Goal: Navigation & Orientation: Find specific page/section

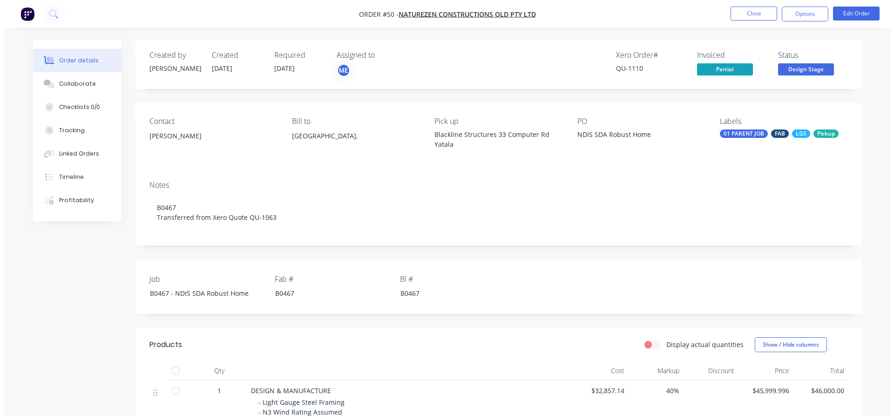
scroll to position [166, 0]
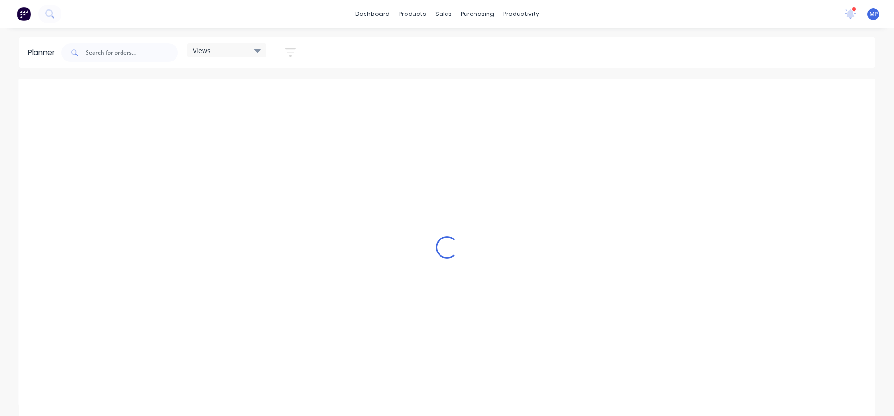
scroll to position [0, 0]
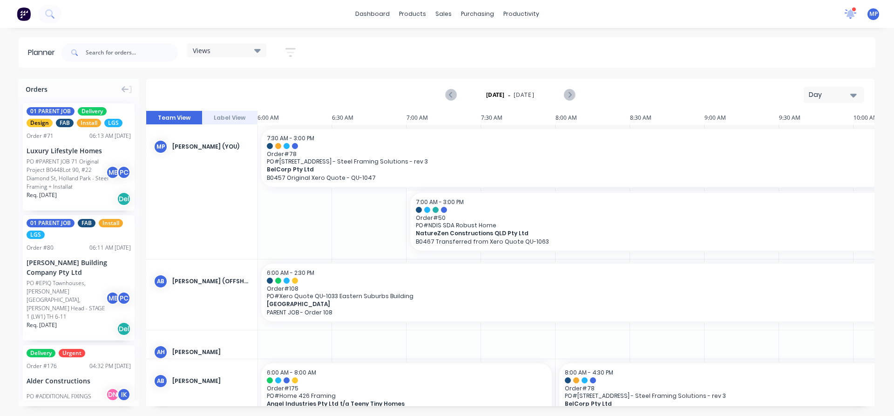
click at [851, 17] on icon at bounding box center [850, 13] width 13 height 11
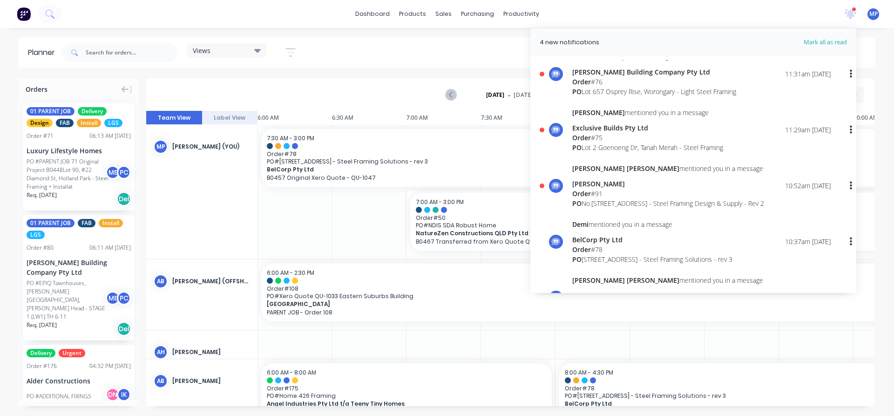
scroll to position [47, 0]
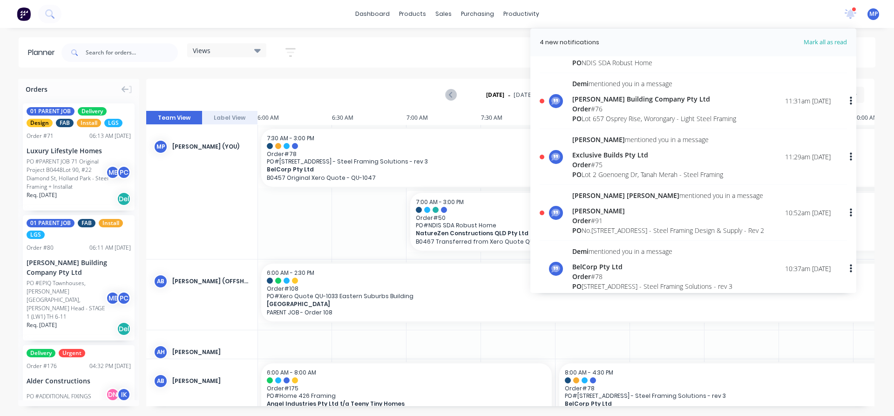
click at [601, 156] on div "Exclusive Builds Pty Ltd" at bounding box center [647, 155] width 151 height 10
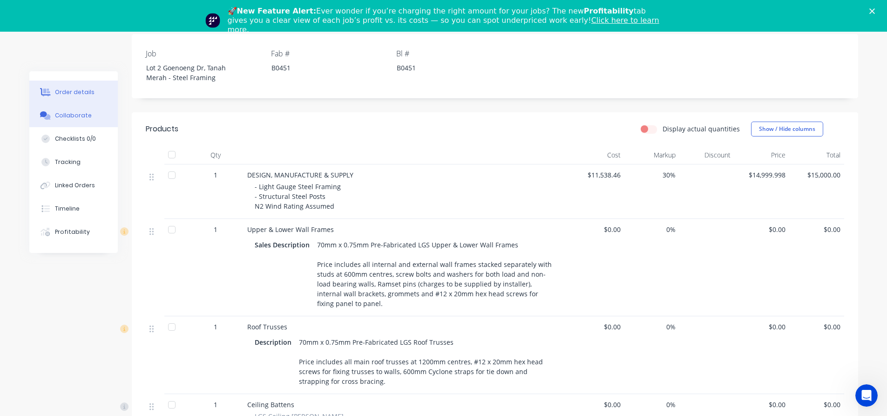
click at [72, 115] on div "Collaborate" at bounding box center [73, 115] width 37 height 8
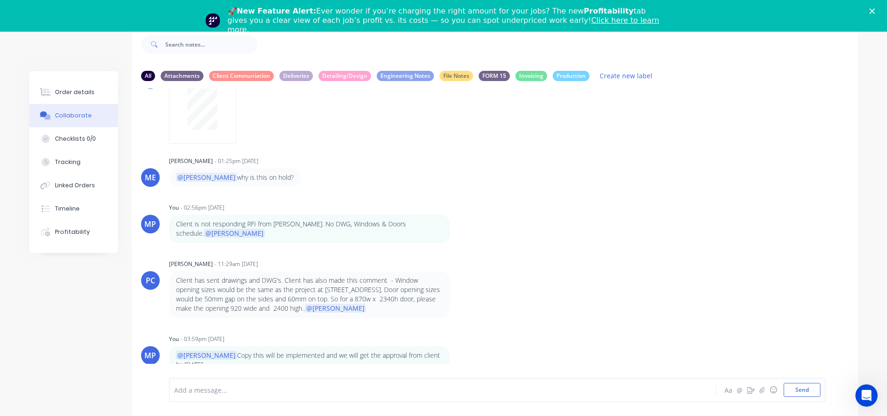
scroll to position [94, 0]
click at [639, 160] on div "ME Michael Elms - 01:25pm 19/08/25 @Marlon why is this on hold?" at bounding box center [495, 169] width 726 height 33
click at [659, 144] on div "AH Andrew Hadden - 10:33am 08/08/25 INV-0692 issed 06/06/2025 AH Andrew Hadden …" at bounding box center [495, 225] width 726 height 275
click at [625, 142] on div "AH Andrew Hadden - 10:33am 08/08/25 INV-0692 issed 06/06/2025 AH Andrew Hadden …" at bounding box center [495, 225] width 726 height 275
click at [65, 49] on div "All Attachments Client Communiation Deliveries Detailing/Design Engineering Not…" at bounding box center [443, 221] width 829 height 390
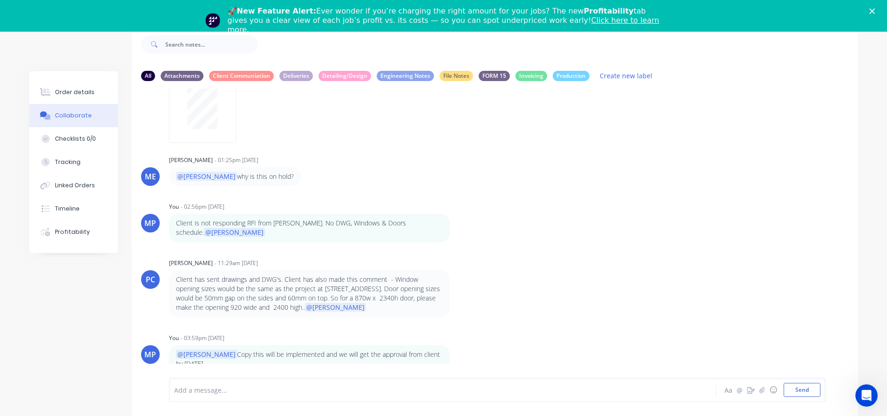
click at [79, 115] on div "Collaborate" at bounding box center [73, 115] width 37 height 8
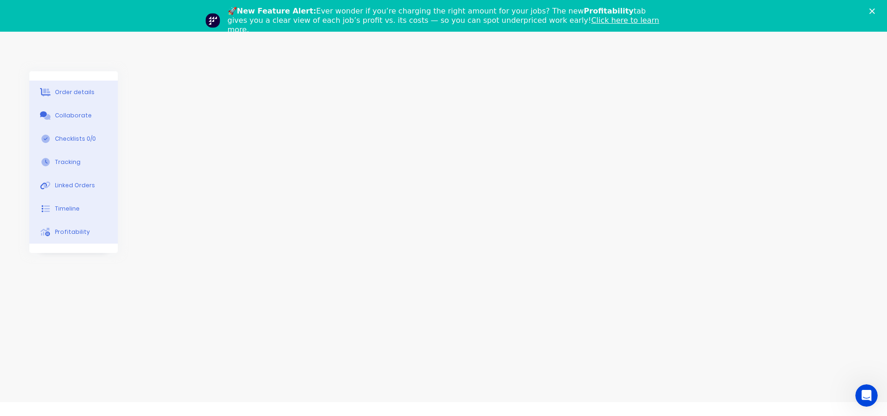
scroll to position [32, 0]
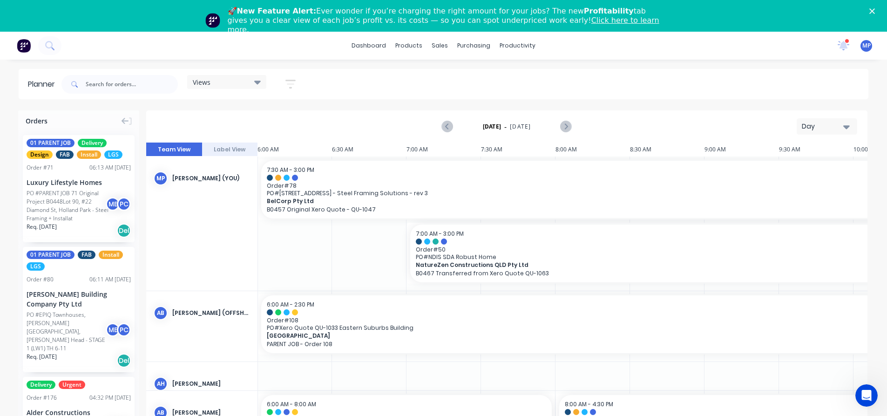
click at [259, 81] on icon at bounding box center [257, 82] width 7 height 10
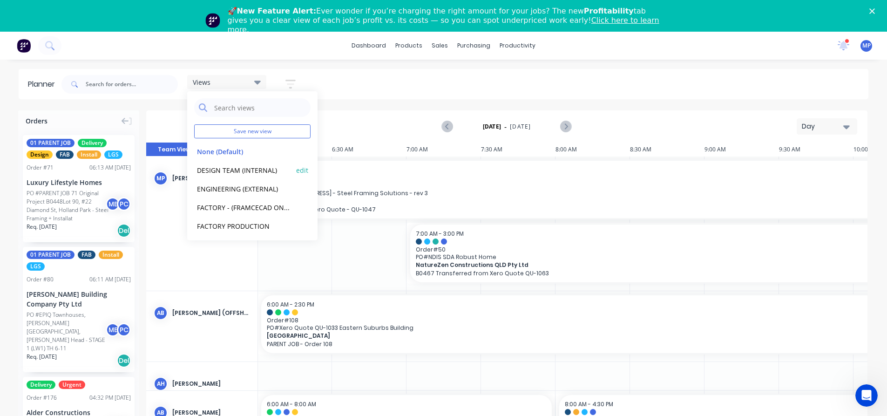
click at [245, 173] on button "DESIGN TEAM (INTERNAL)" at bounding box center [243, 169] width 99 height 11
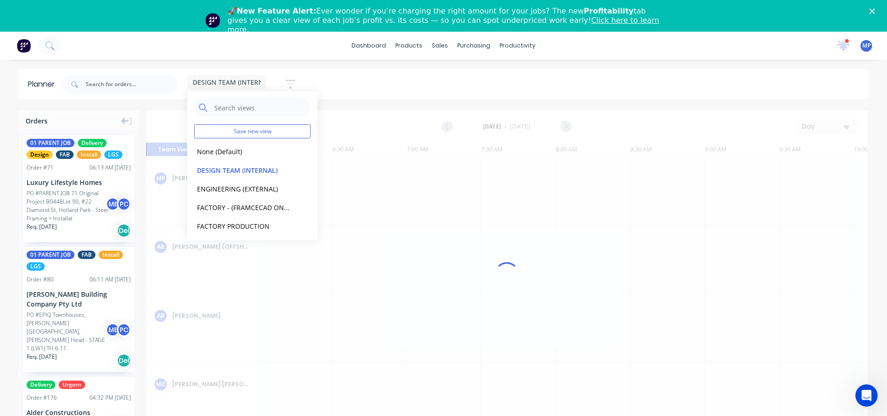
scroll to position [0, 0]
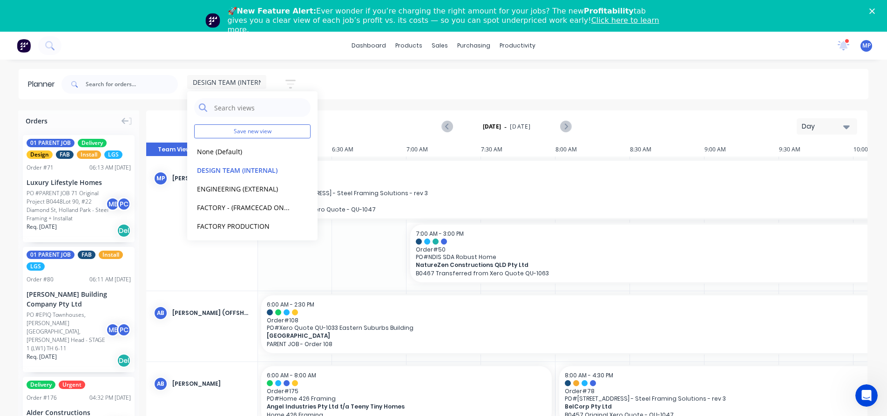
click at [709, 78] on div "DESIGN TEAM (INTERNAL) Save new view None (Default) edit DESIGN TEAM (INTERNAL)…" at bounding box center [464, 84] width 809 height 28
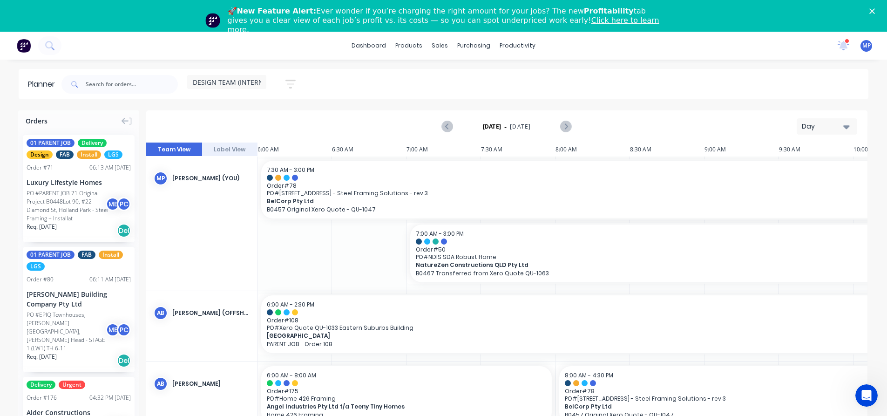
click at [846, 125] on icon "button" at bounding box center [846, 126] width 7 height 10
click at [783, 169] on div "Week" at bounding box center [810, 170] width 92 height 19
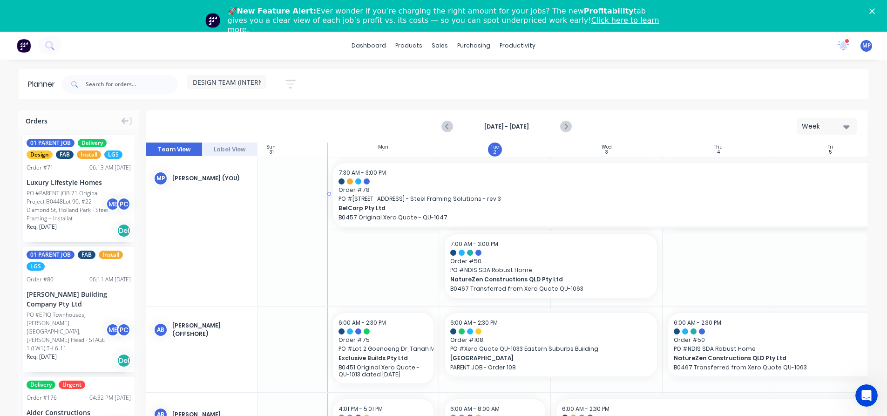
scroll to position [0, 54]
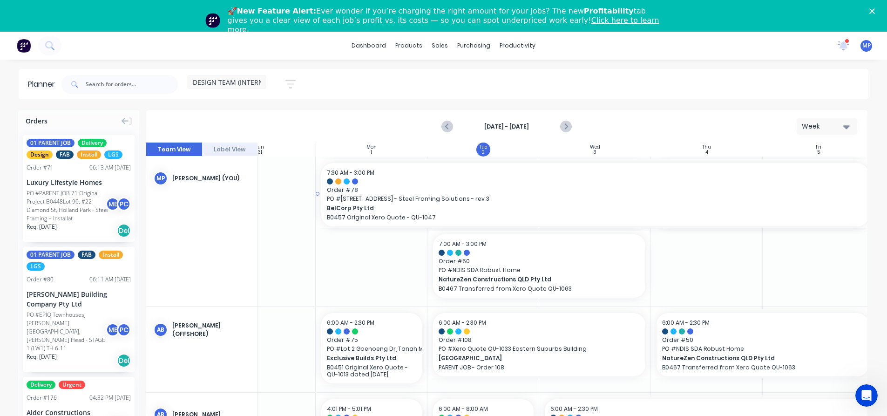
drag, startPoint x: 702, startPoint y: 194, endPoint x: 787, endPoint y: 187, distance: 85.5
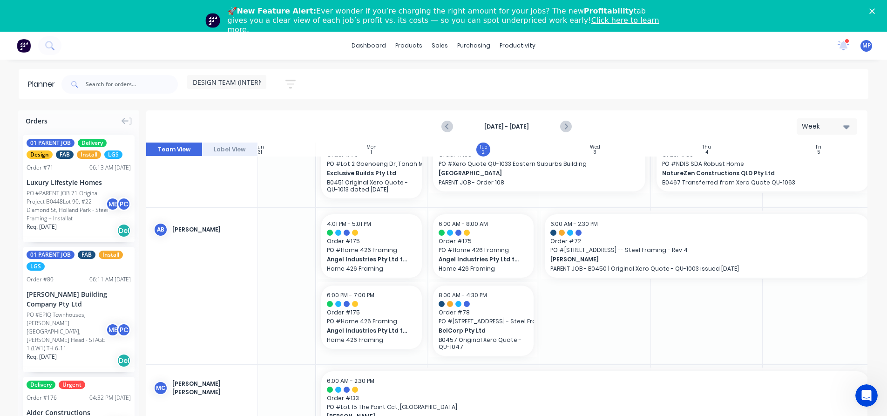
scroll to position [186, 54]
drag, startPoint x: 537, startPoint y: 317, endPoint x: 722, endPoint y: 323, distance: 185.4
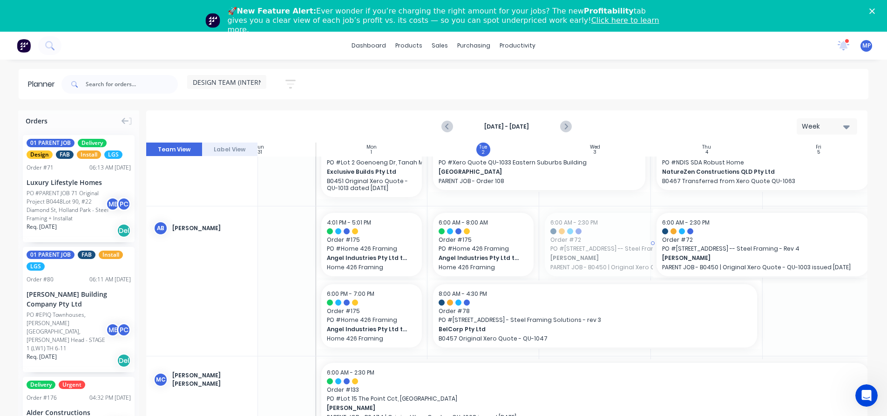
drag, startPoint x: 542, startPoint y: 242, endPoint x: 669, endPoint y: 249, distance: 127.8
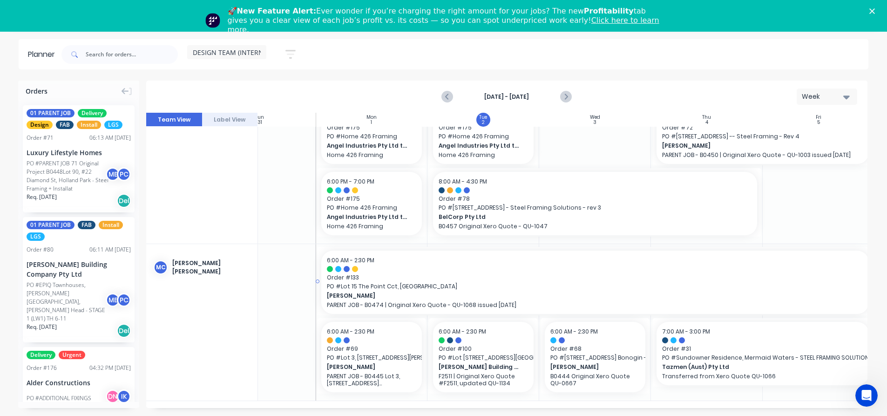
scroll to position [32, 0]
